Goal: Task Accomplishment & Management: Use online tool/utility

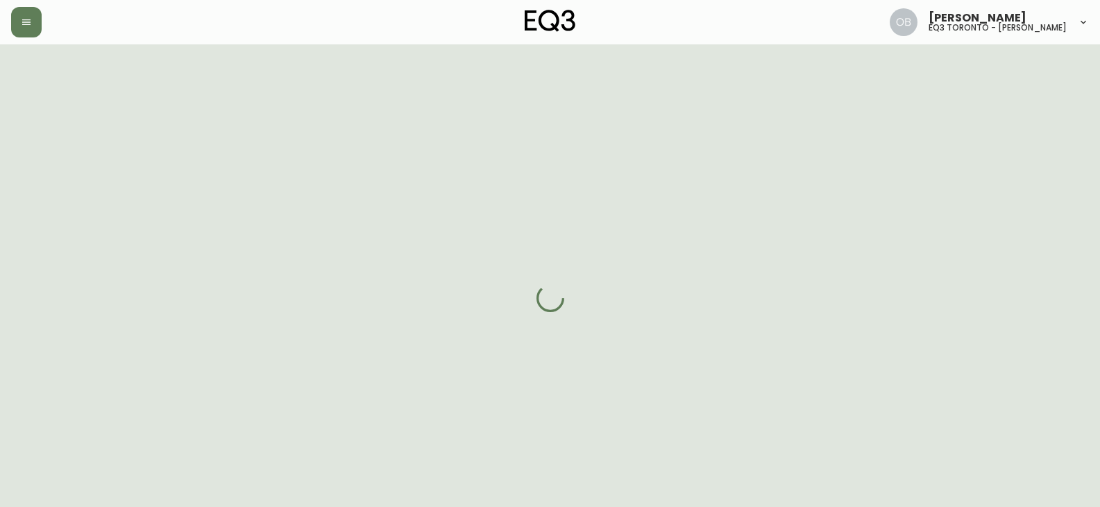
select select "ON"
select select "CA"
select select "CA_EN"
select select "Social Media"
select select "Interior Designer"
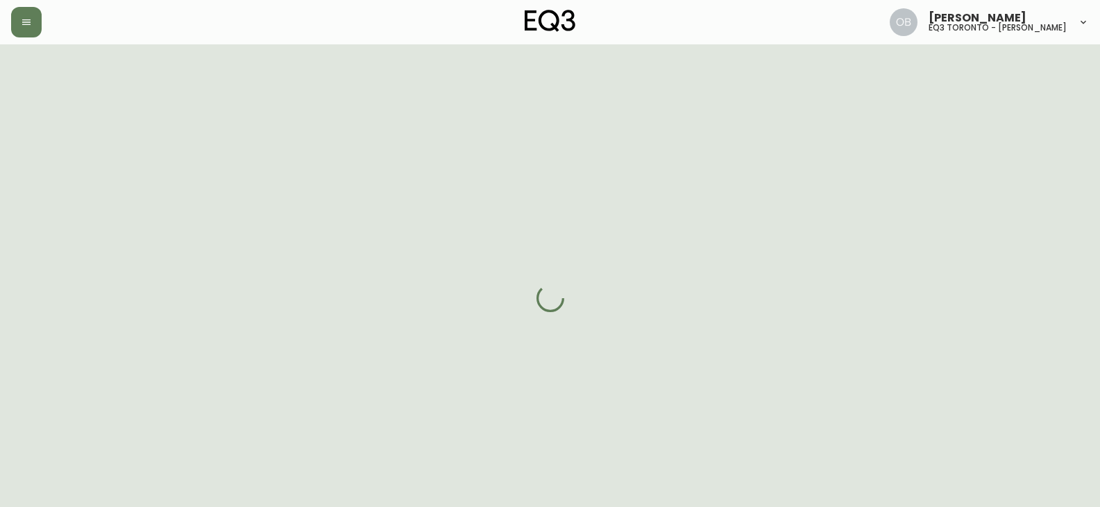
select select "false"
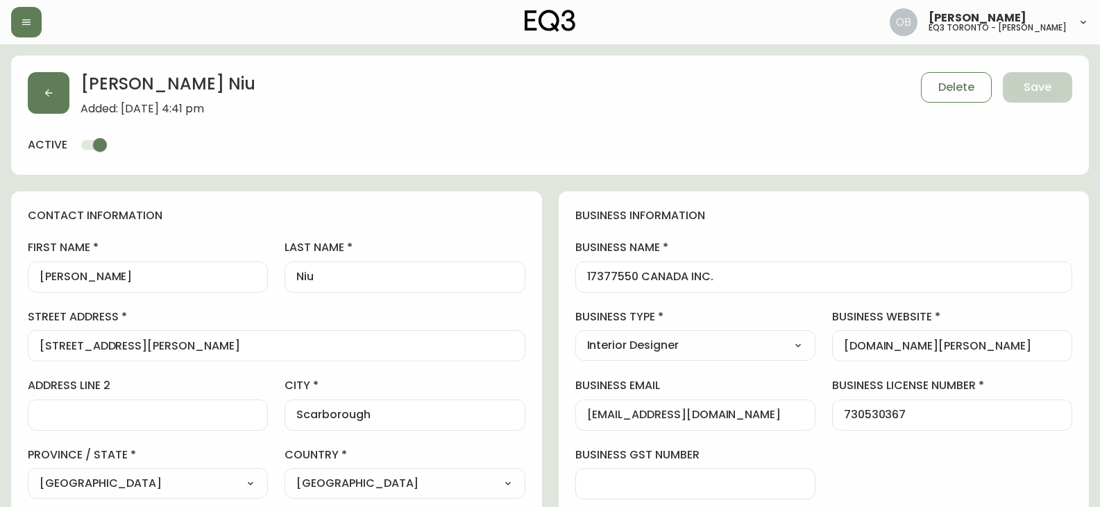
type input "EQ3 [GEOGRAPHIC_DATA] - [PERSON_NAME]"
select select "cjw10z96s008u6gs0ccm7hd19"
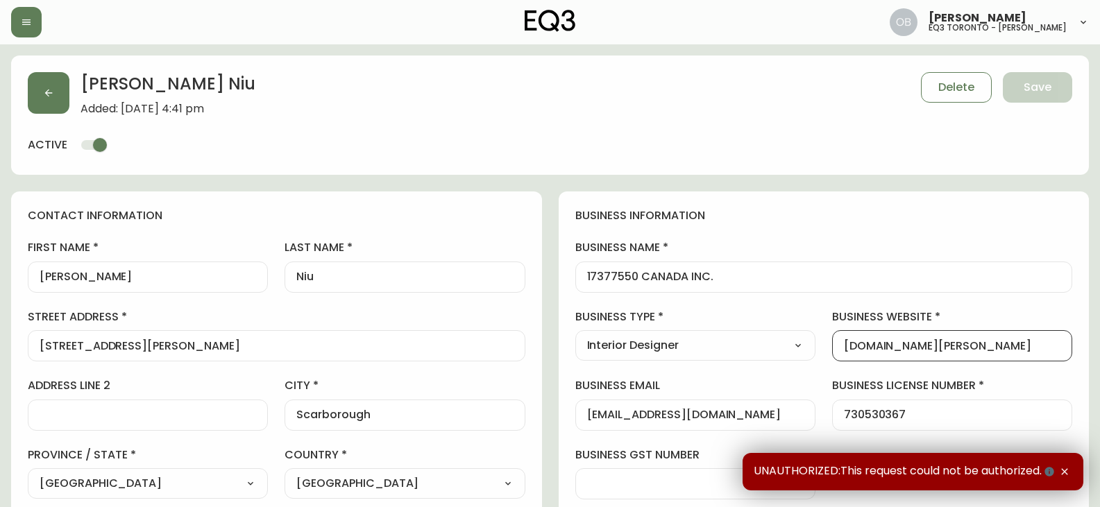
drag, startPoint x: 1005, startPoint y: 341, endPoint x: 800, endPoint y: 340, distance: 204.8
click at [800, 340] on div "business information business name 17377550 CANADA INC. business type Interior …" at bounding box center [824, 423] width 531 height 462
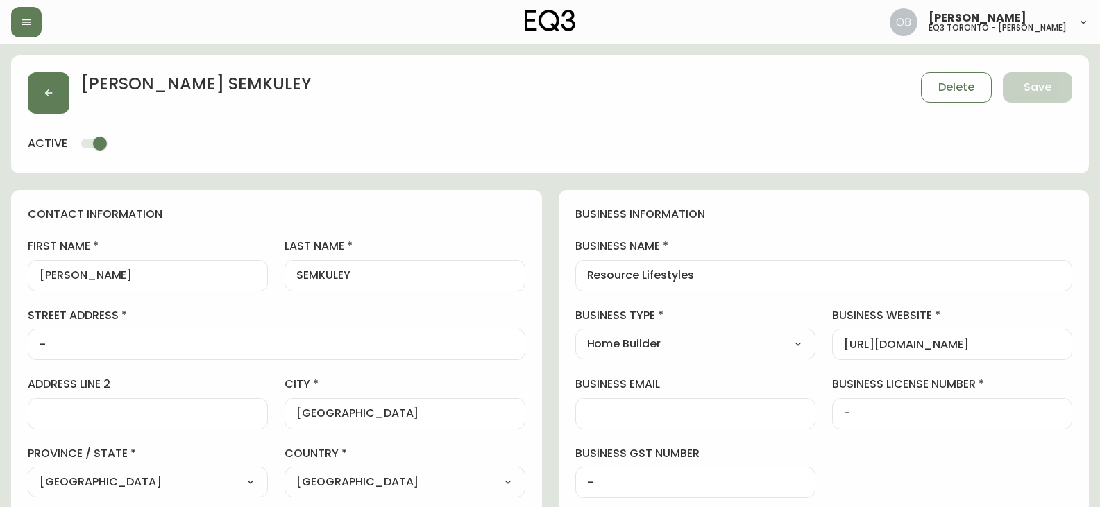
select select "ON"
select select "CA"
select select "CA_EN"
select select "Other"
select select "Home Builder"
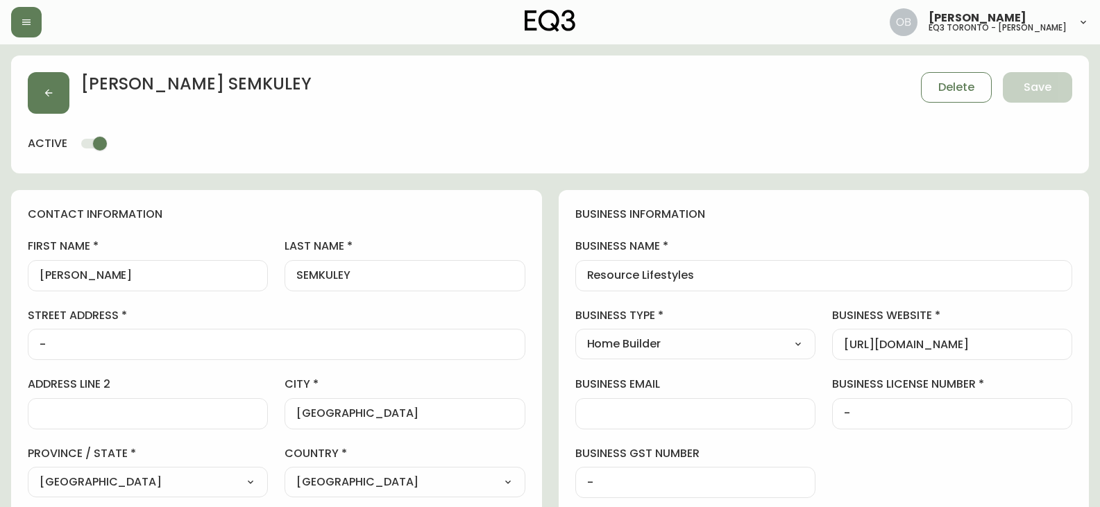
select select "cjw10z96s008u6gs0ccm7hd19"
select select "false"
click at [49, 88] on icon "button" at bounding box center [48, 92] width 11 height 11
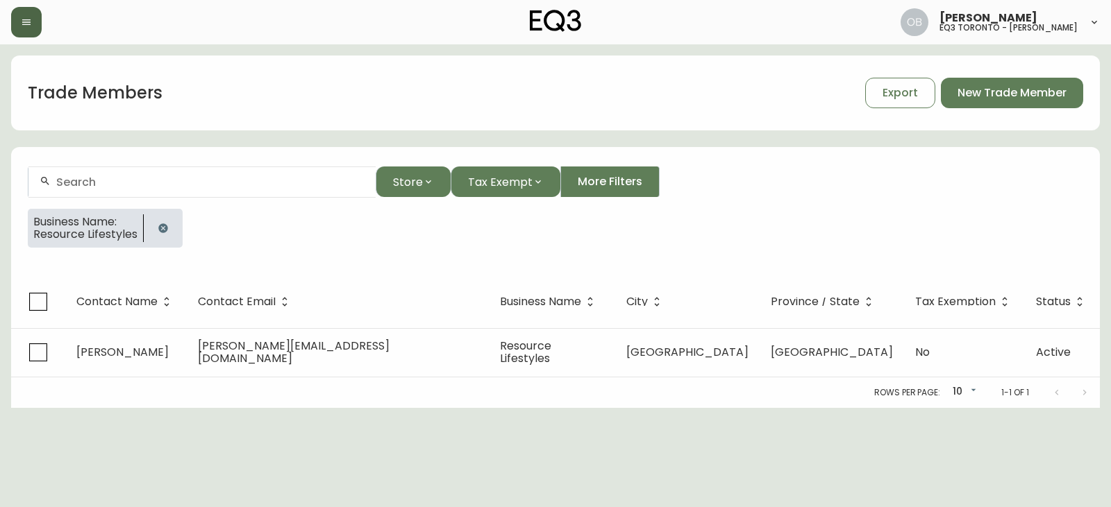
click at [25, 37] on div "[PERSON_NAME] eq3 toronto - [PERSON_NAME]" at bounding box center [555, 22] width 1088 height 44
click at [25, 32] on button "button" at bounding box center [26, 22] width 31 height 31
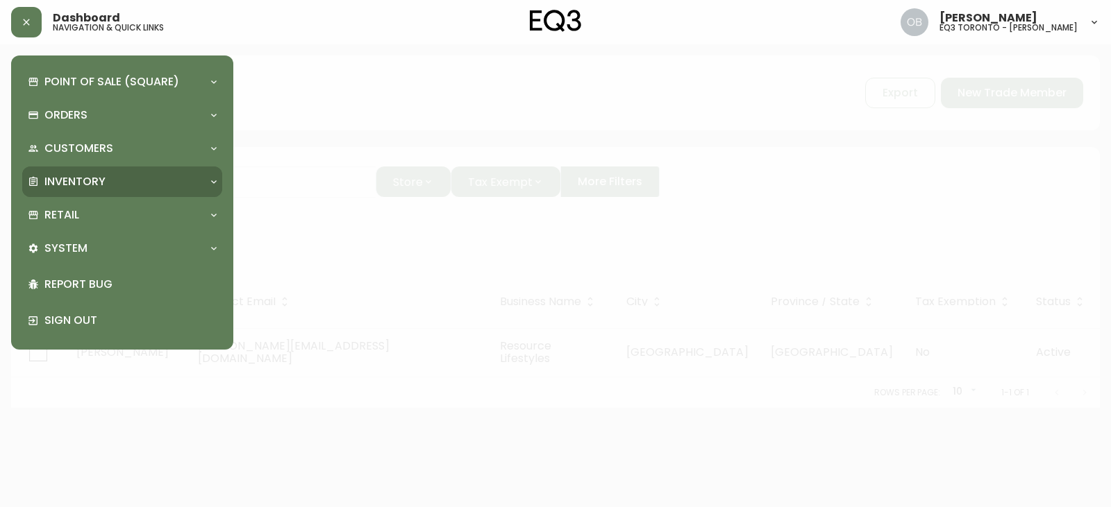
click at [71, 181] on p "Inventory" at bounding box center [74, 181] width 61 height 15
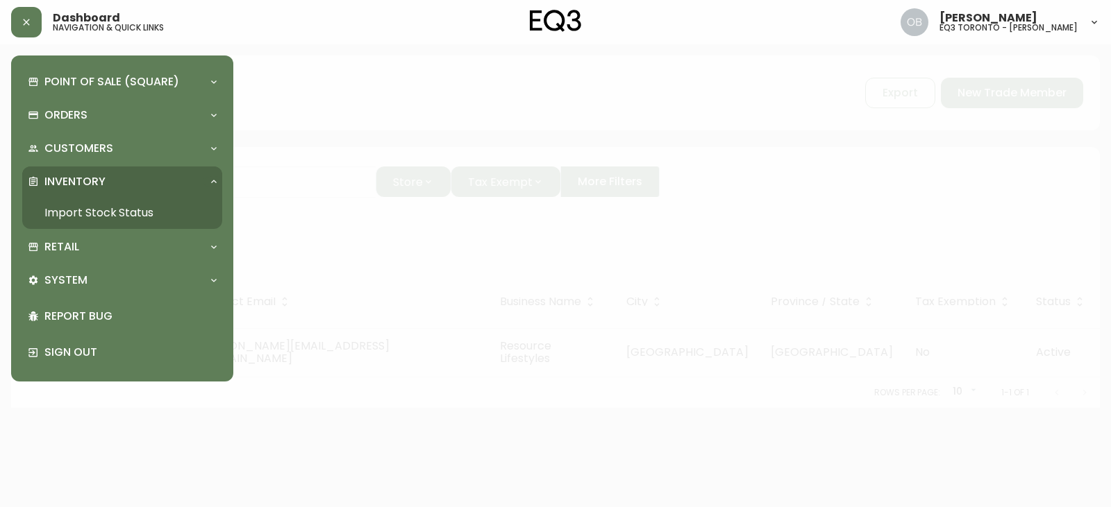
click at [85, 208] on link "Import Stock Status" at bounding box center [122, 213] width 200 height 32
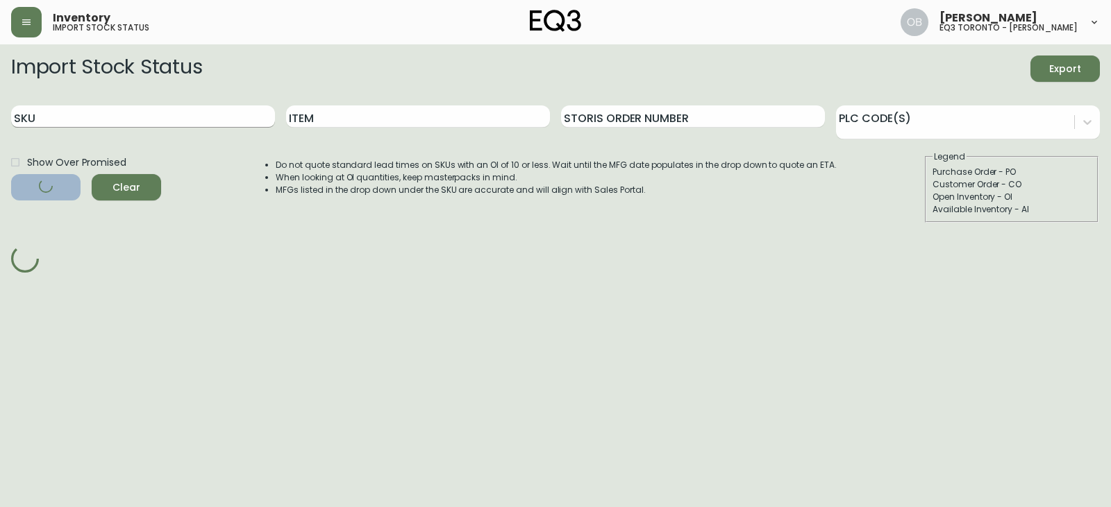
click at [142, 127] on input "SKU" at bounding box center [143, 117] width 264 height 22
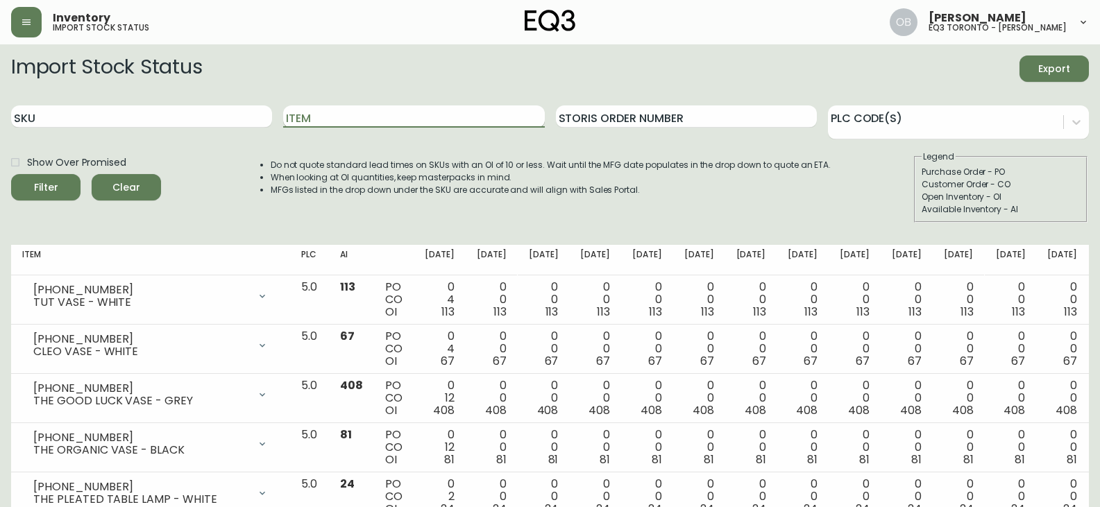
click at [319, 119] on input "Item" at bounding box center [413, 117] width 261 height 22
type input "TAAJ"
click at [11, 174] on button "Filter" at bounding box center [45, 187] width 69 height 26
